Goal: Task Accomplishment & Management: Use online tool/utility

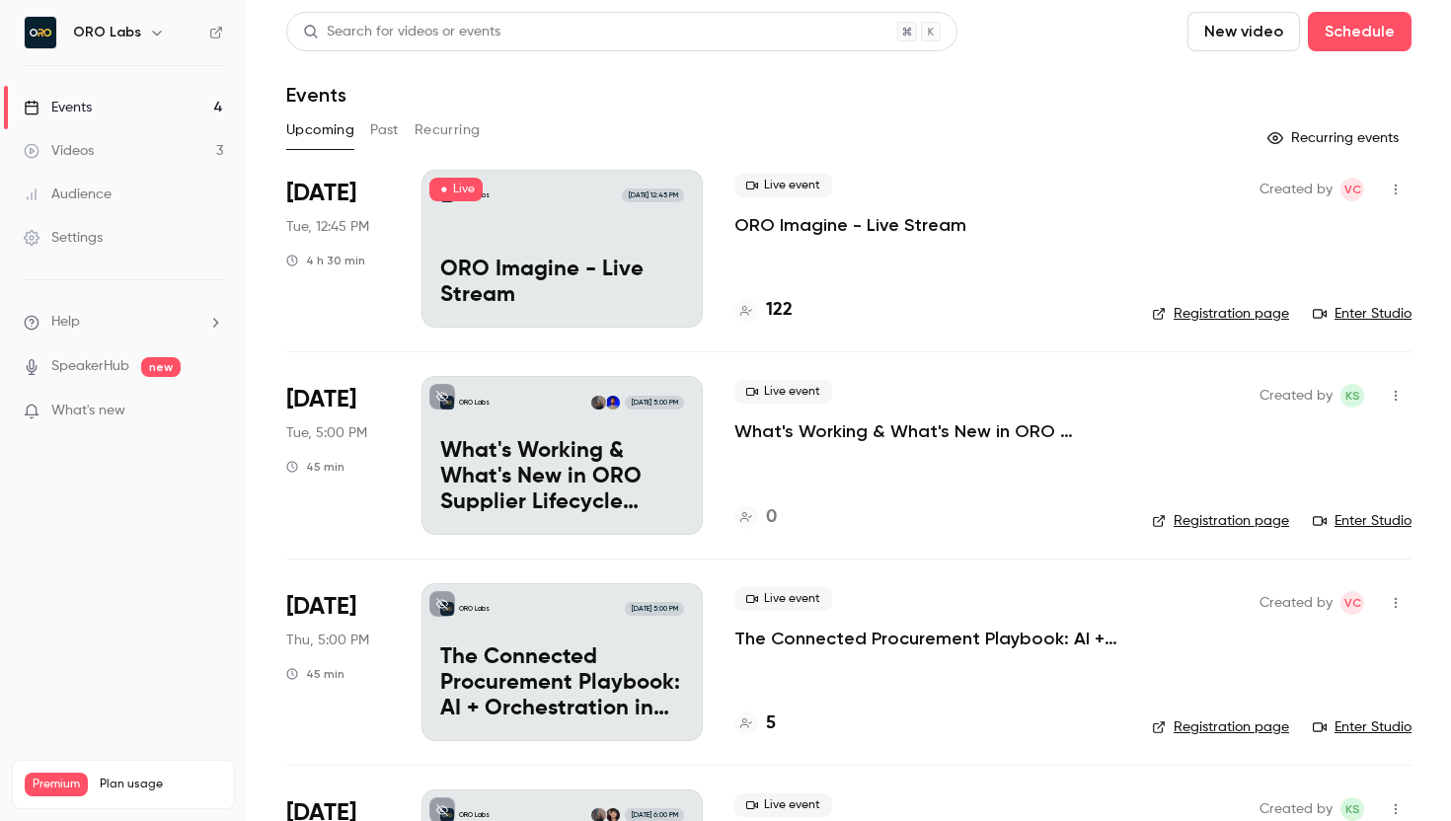
click at [581, 226] on div "ORO Labs [DATE] 12:45 PM ORO Imagine - Live Stream" at bounding box center [562, 249] width 281 height 158
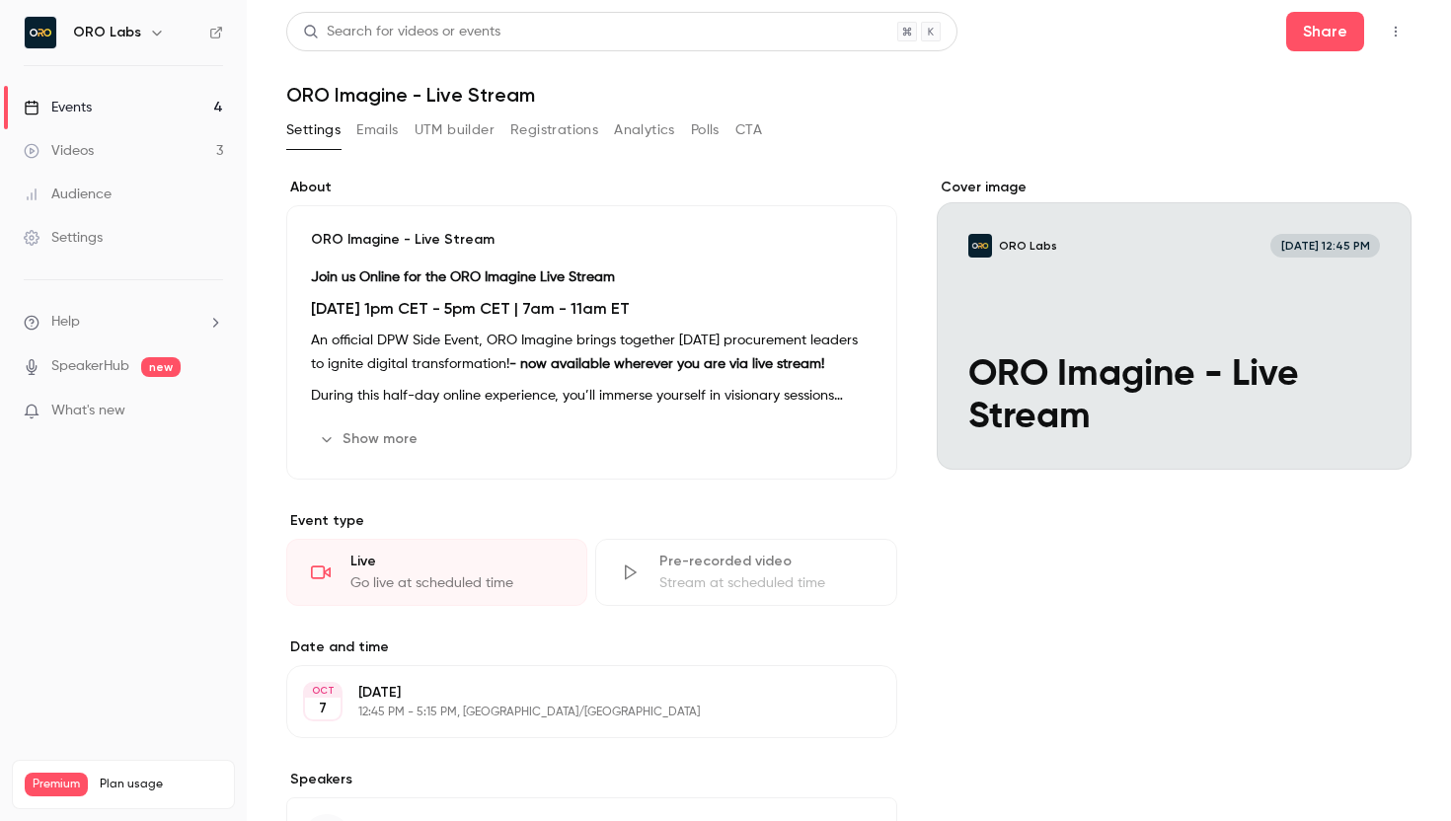
click at [1110, 279] on div "Cover image" at bounding box center [1174, 324] width 475 height 292
click at [0, 0] on input "ORO Labs [DATE] 12:45 PM ORO Imagine - Live Stream" at bounding box center [0, 0] width 0 height 0
click at [1395, 31] on icon "button" at bounding box center [1396, 32] width 2 height 11
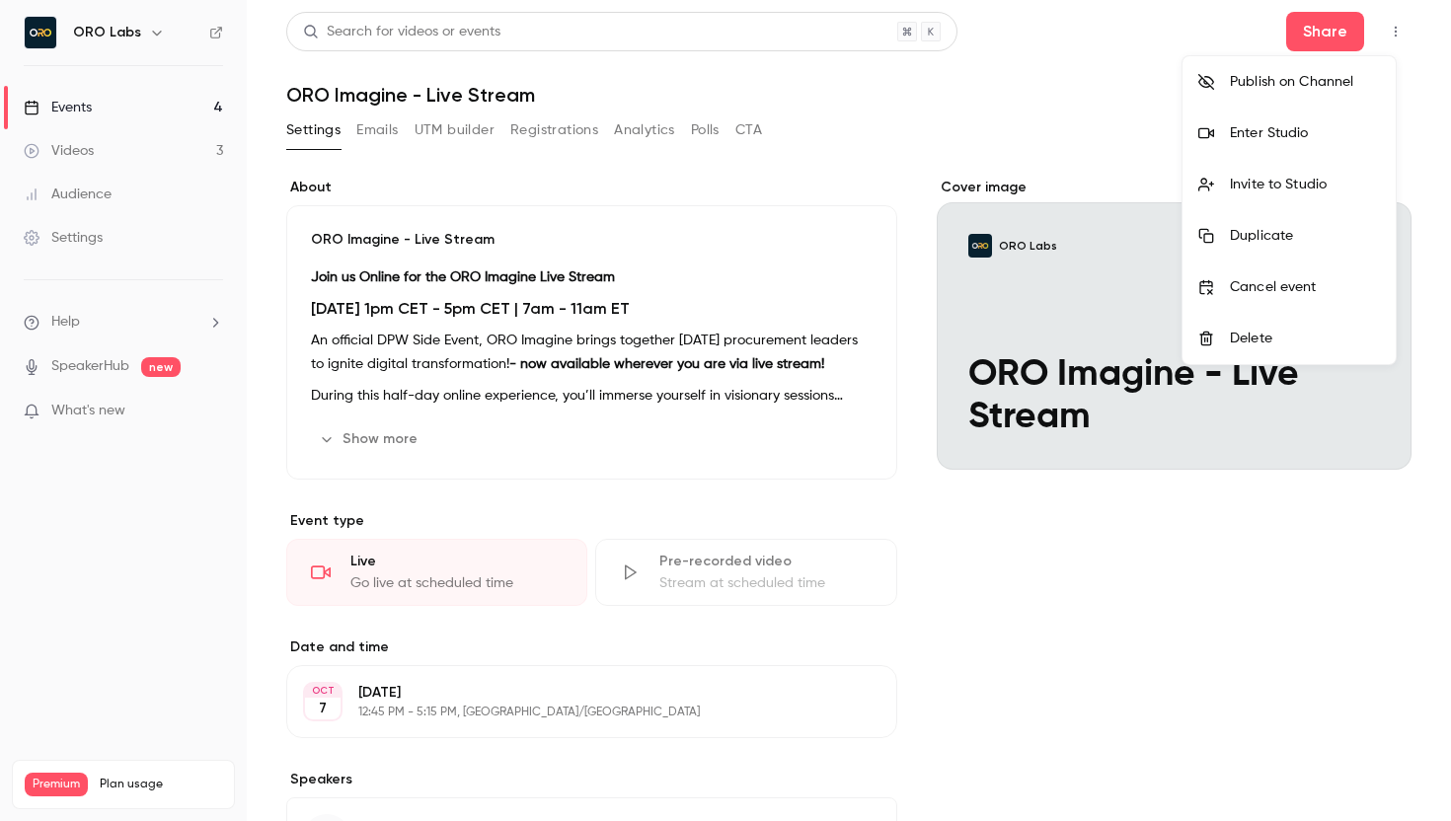
drag, startPoint x: 1301, startPoint y: 132, endPoint x: 1086, endPoint y: 127, distance: 215.3
click at [1084, 127] on div "Publish on Channel Enter Studio Invite to Studio Duplicate Cancel event Delete" at bounding box center [725, 410] width 1451 height 821
click at [1312, 131] on div "Enter Studio" at bounding box center [1305, 133] width 150 height 20
